Goal: Find specific page/section: Find specific page/section

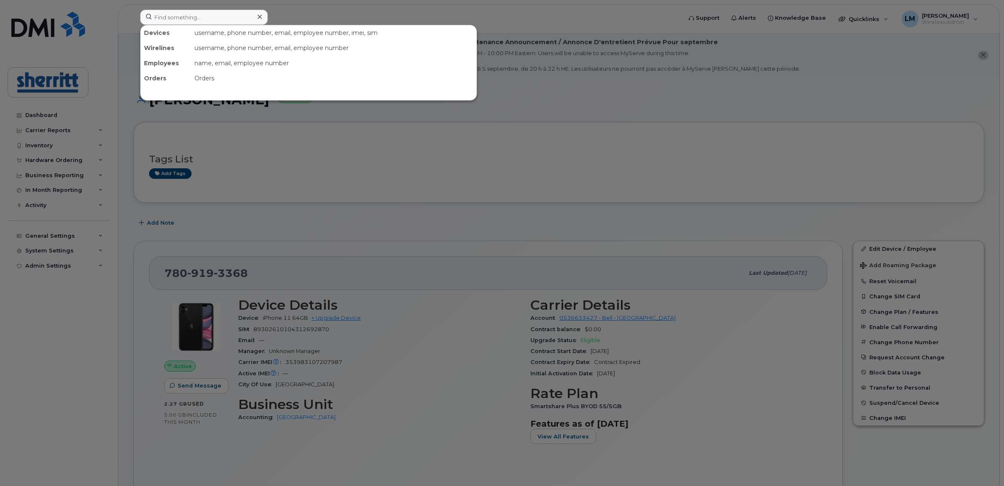
scroll to position [105, 0]
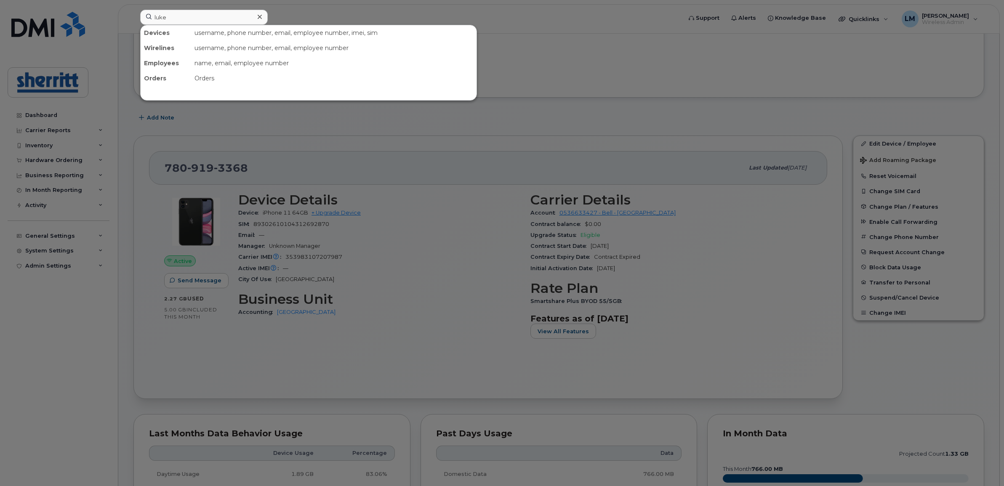
type input "luke"
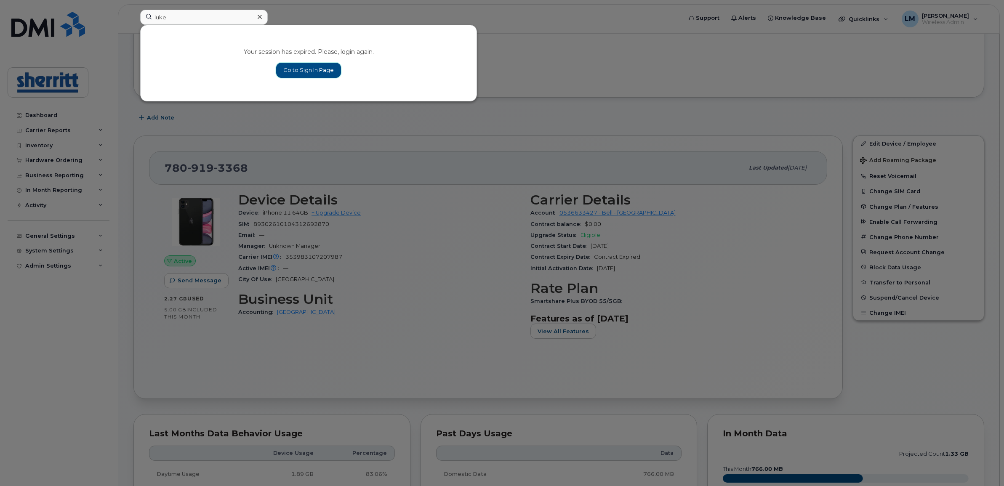
click at [315, 72] on link "Go to Sign In Page" at bounding box center [308, 70] width 65 height 15
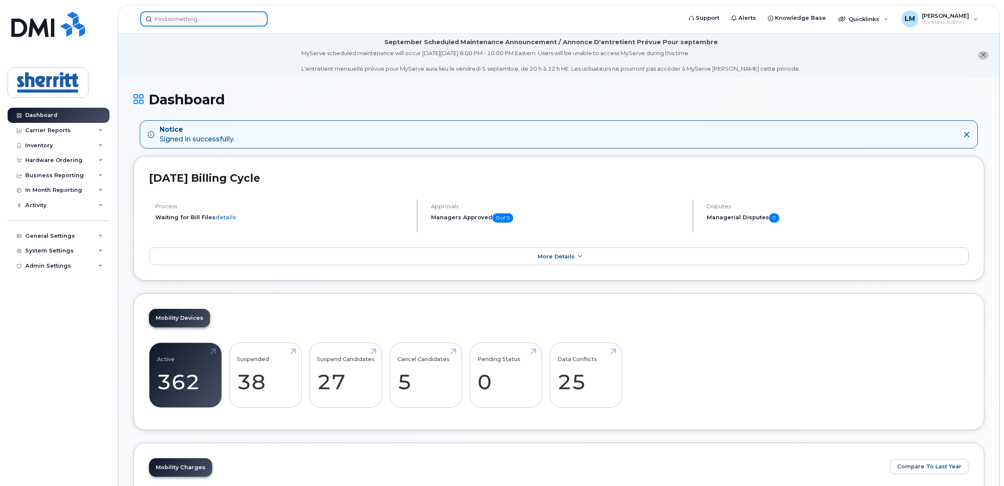
click at [225, 18] on input at bounding box center [204, 18] width 128 height 15
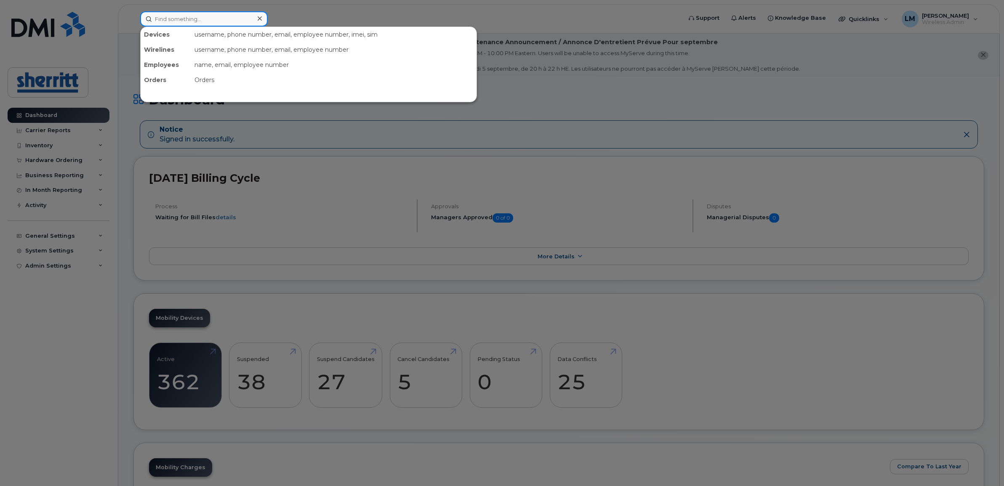
paste input "P990LW023M"
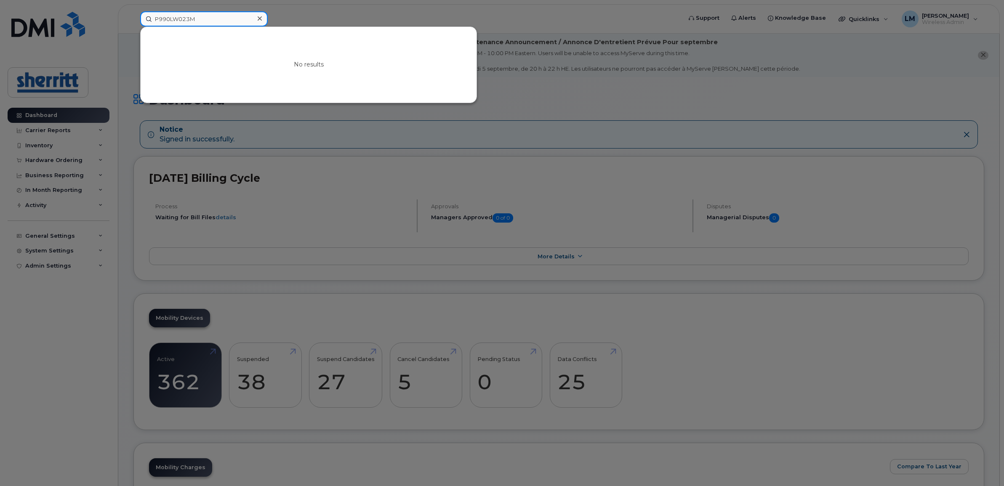
type input "P990LW023M"
